Goal: Information Seeking & Learning: Learn about a topic

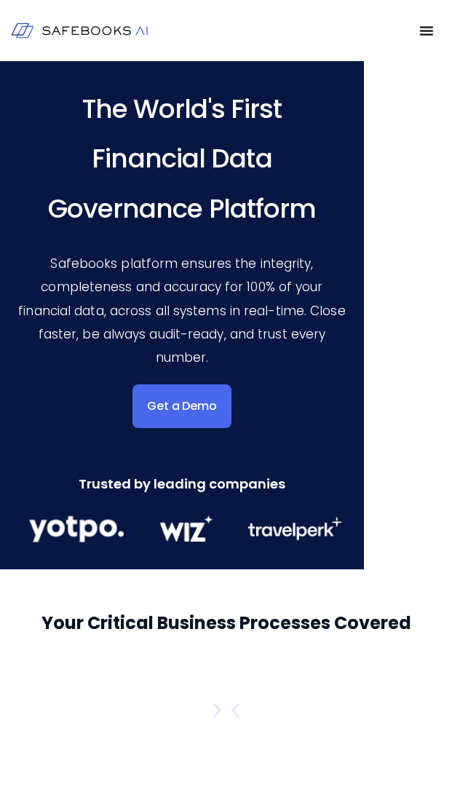
click at [0, 0] on span "All Resources" at bounding box center [0, 0] width 0 height 0
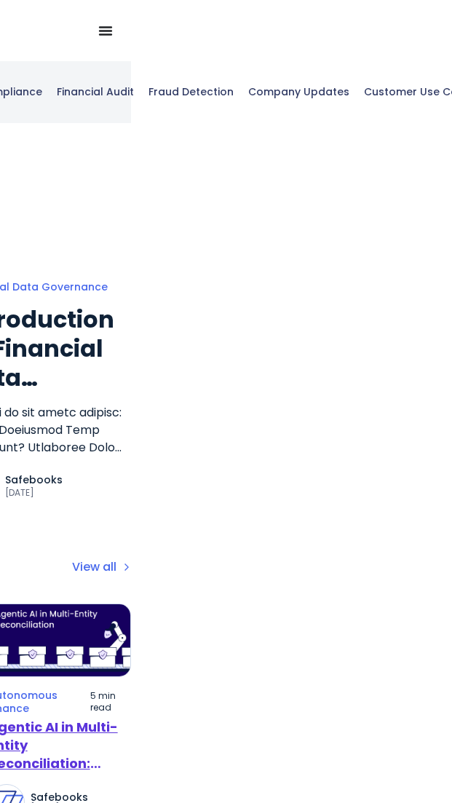
click at [59, 745] on span "Agentic AI in Multi-Entity Reconciliation: Solving the Intercompany Nightmare" at bounding box center [53, 773] width 130 height 110
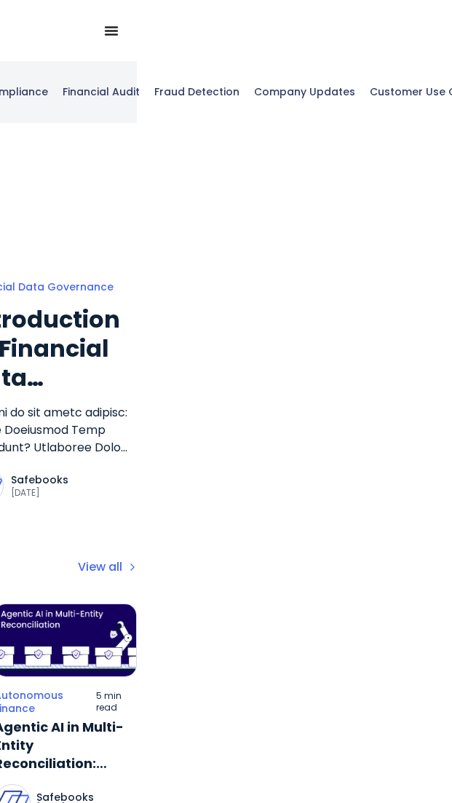
scroll to position [0, 224]
